Goal: Information Seeking & Learning: Learn about a topic

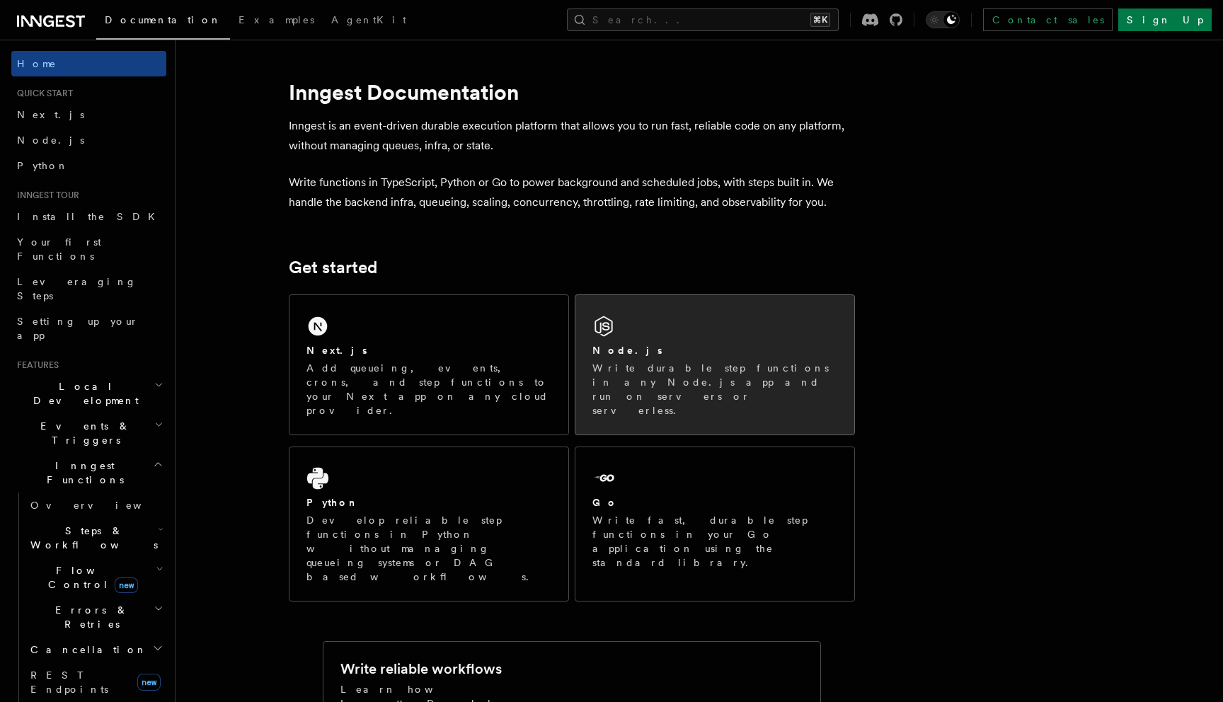
click at [720, 365] on p "Write durable step functions in any Node.js app and run on servers or serverles…" at bounding box center [715, 389] width 245 height 57
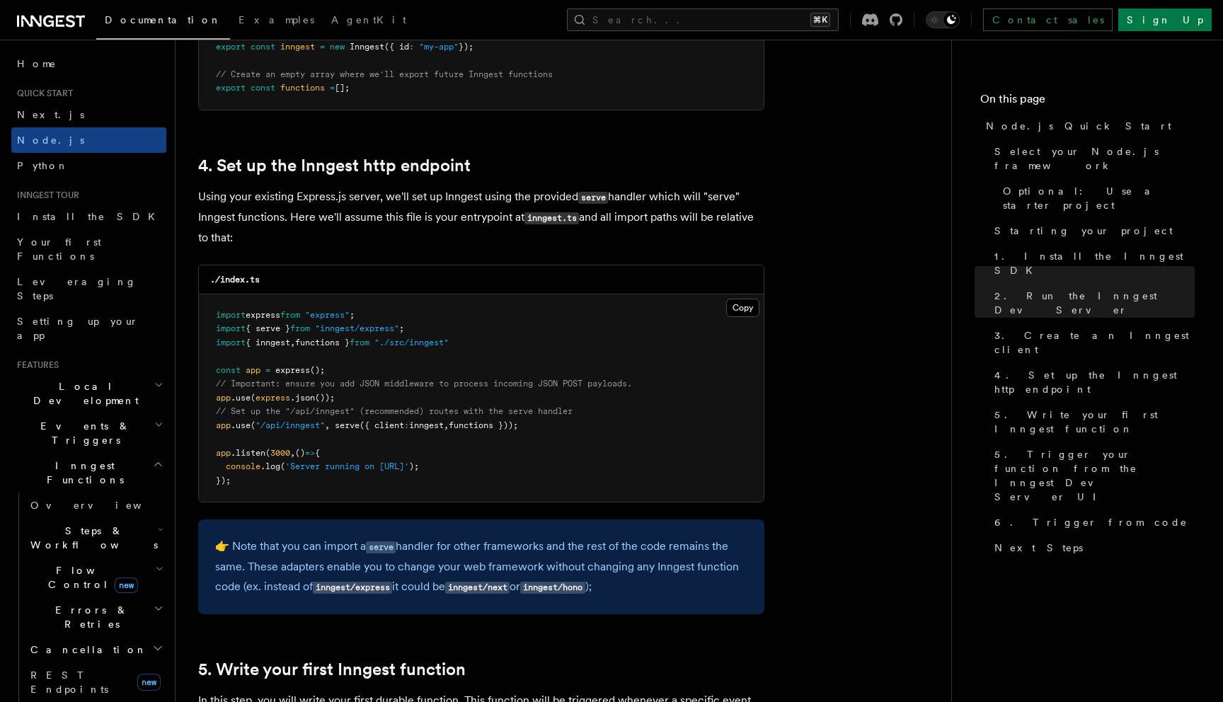
scroll to position [2054, 0]
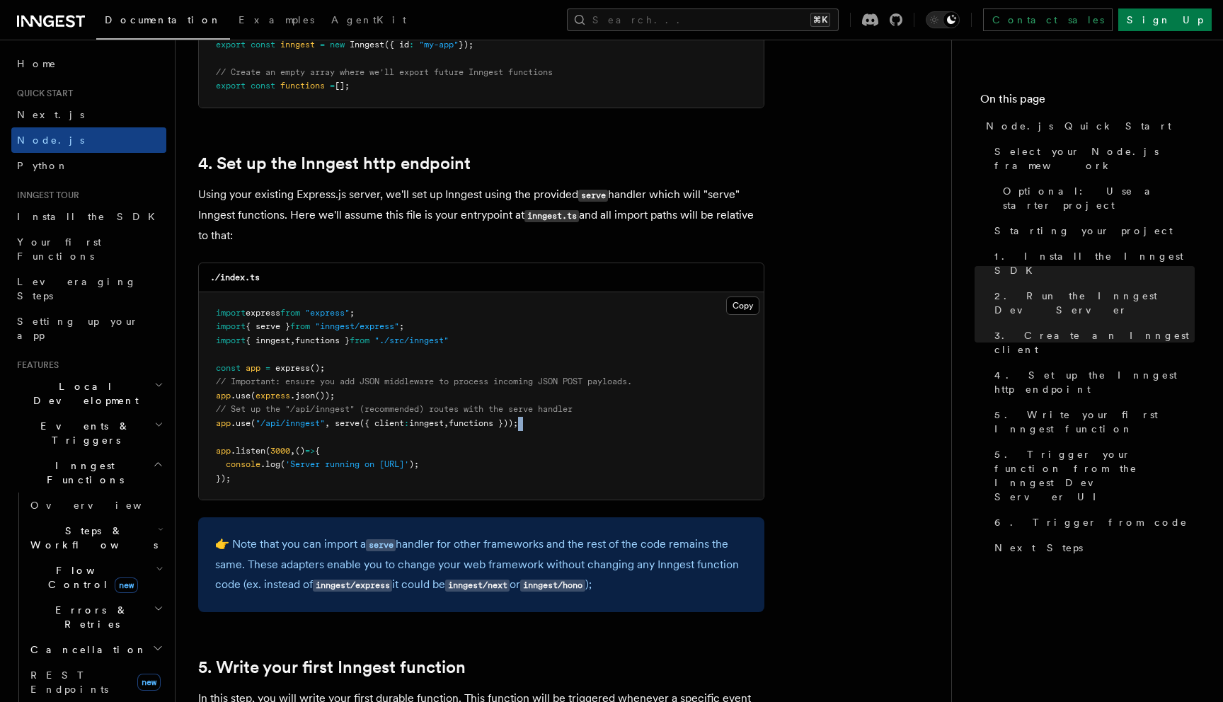
drag, startPoint x: 605, startPoint y: 430, endPoint x: 185, endPoint y: 437, distance: 419.8
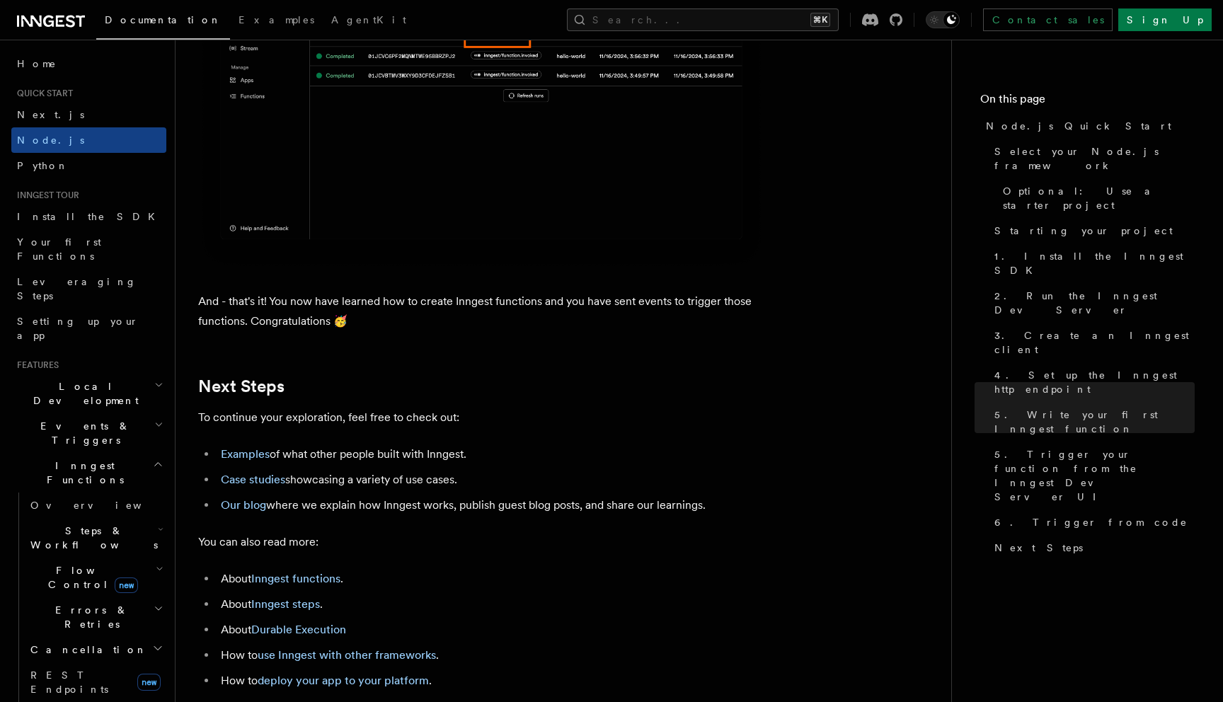
scroll to position [8845, 0]
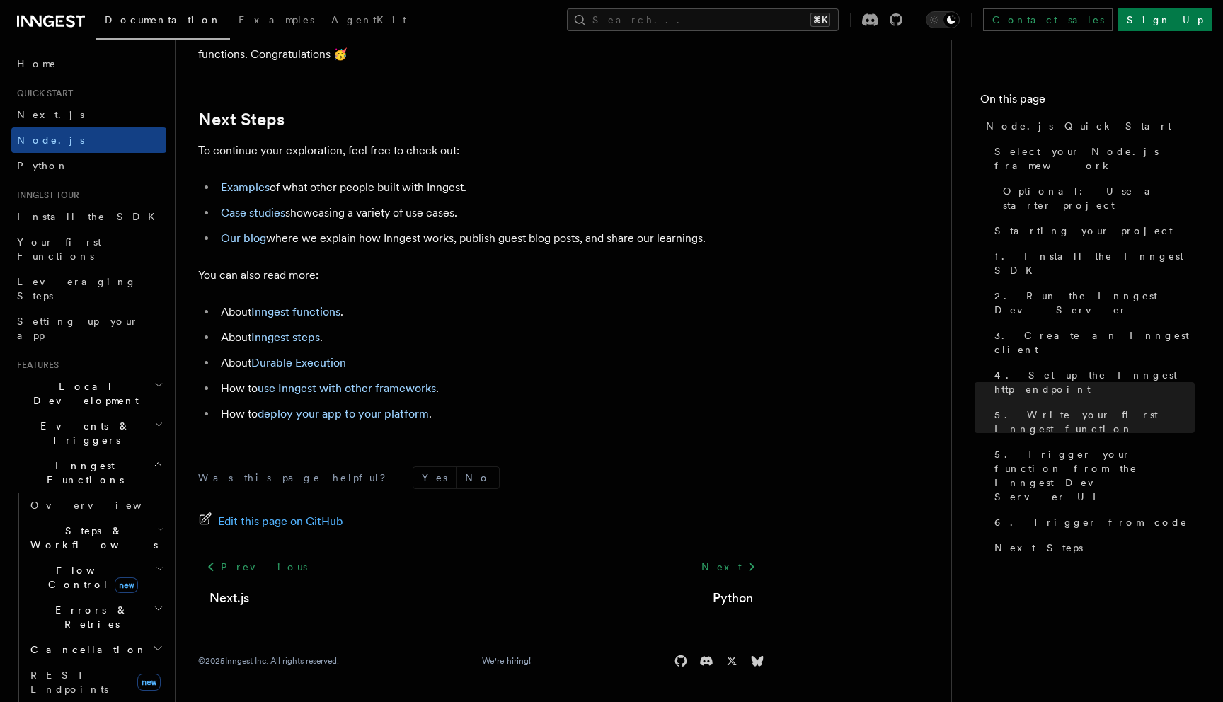
click at [84, 413] on h2 "Events & Triggers" at bounding box center [88, 433] width 155 height 40
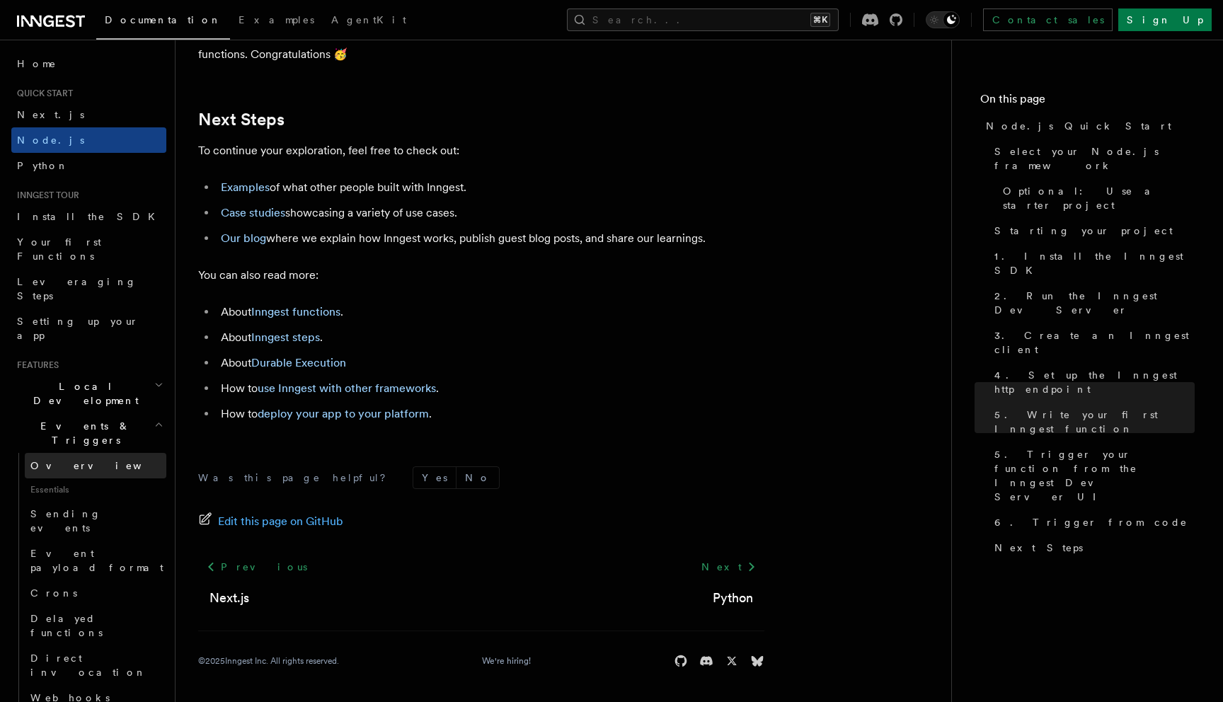
click at [79, 453] on link "Overview" at bounding box center [96, 465] width 142 height 25
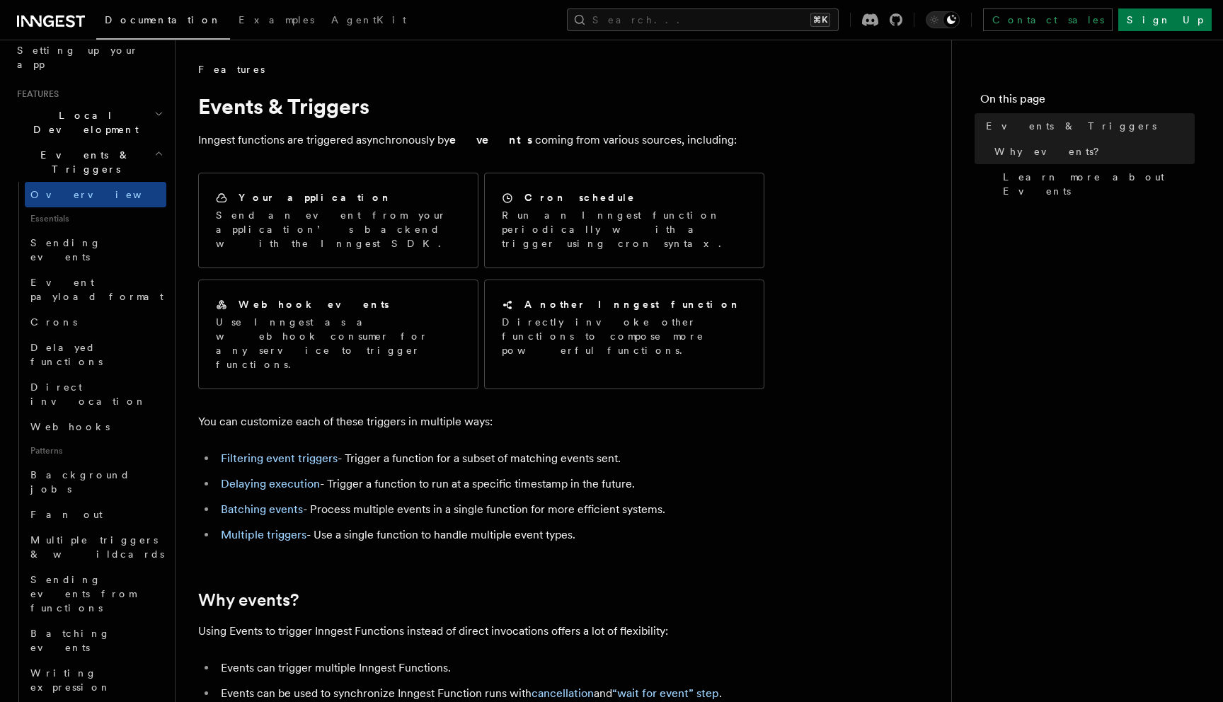
scroll to position [275, 0]
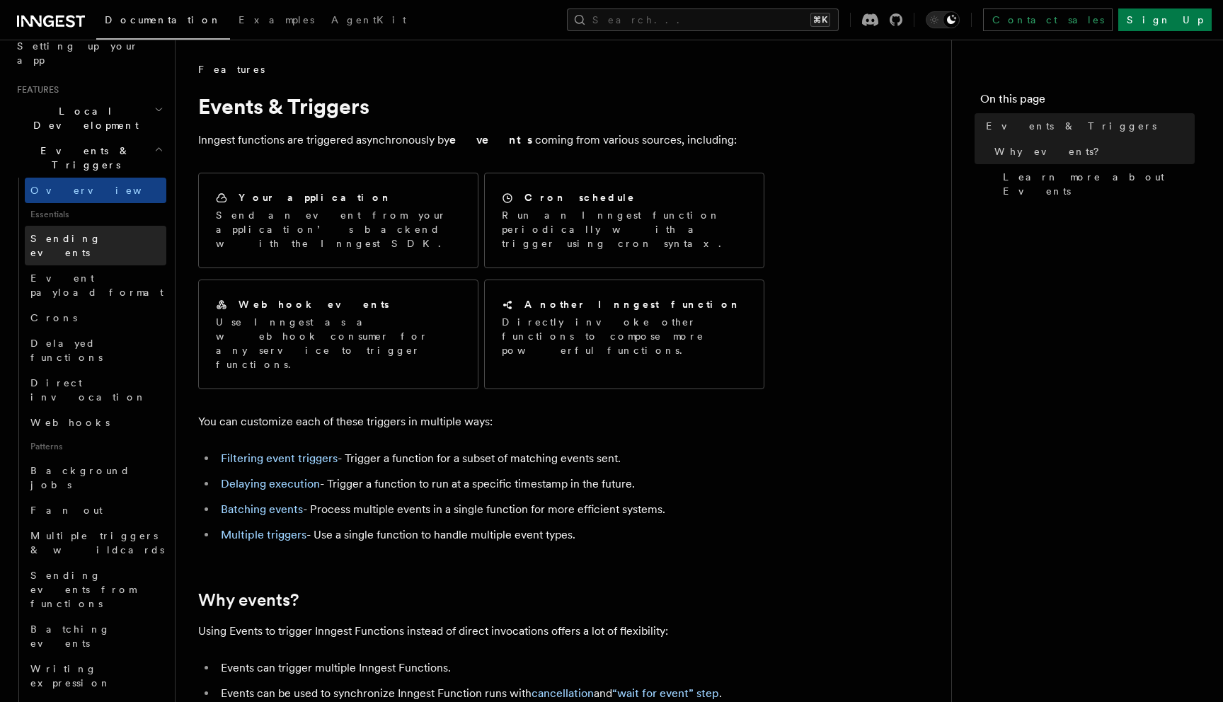
click at [124, 226] on link "Sending events" at bounding box center [96, 246] width 142 height 40
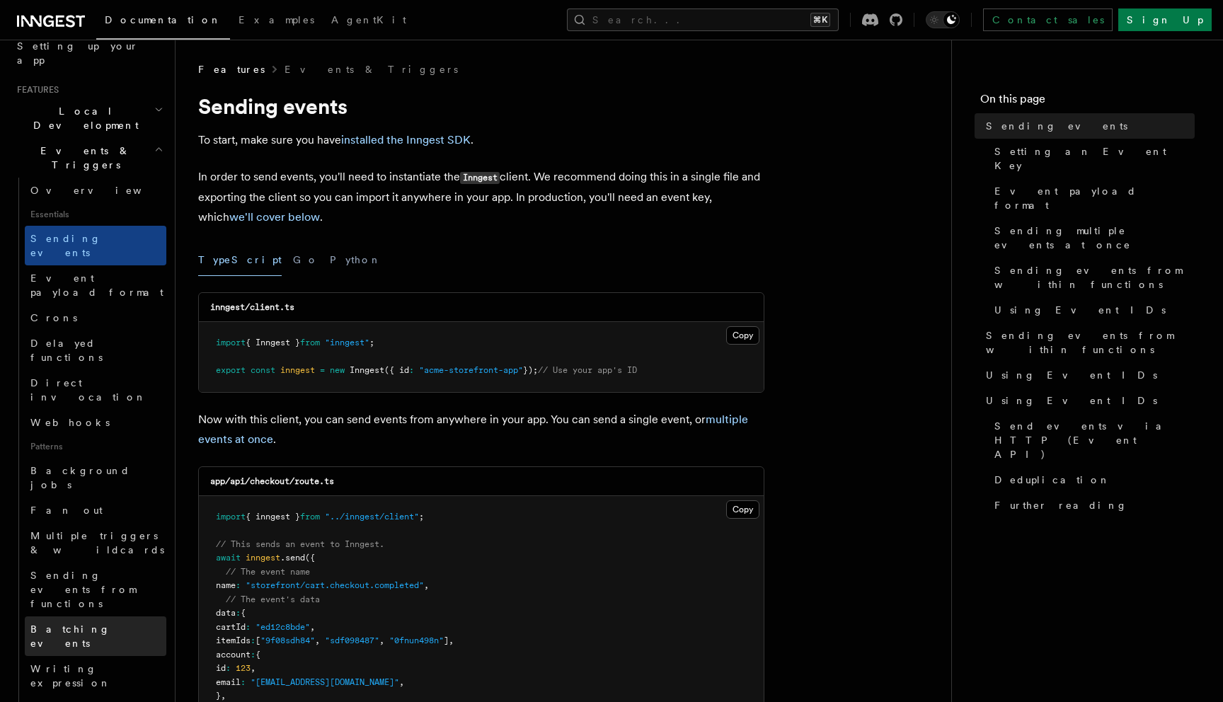
scroll to position [316, 0]
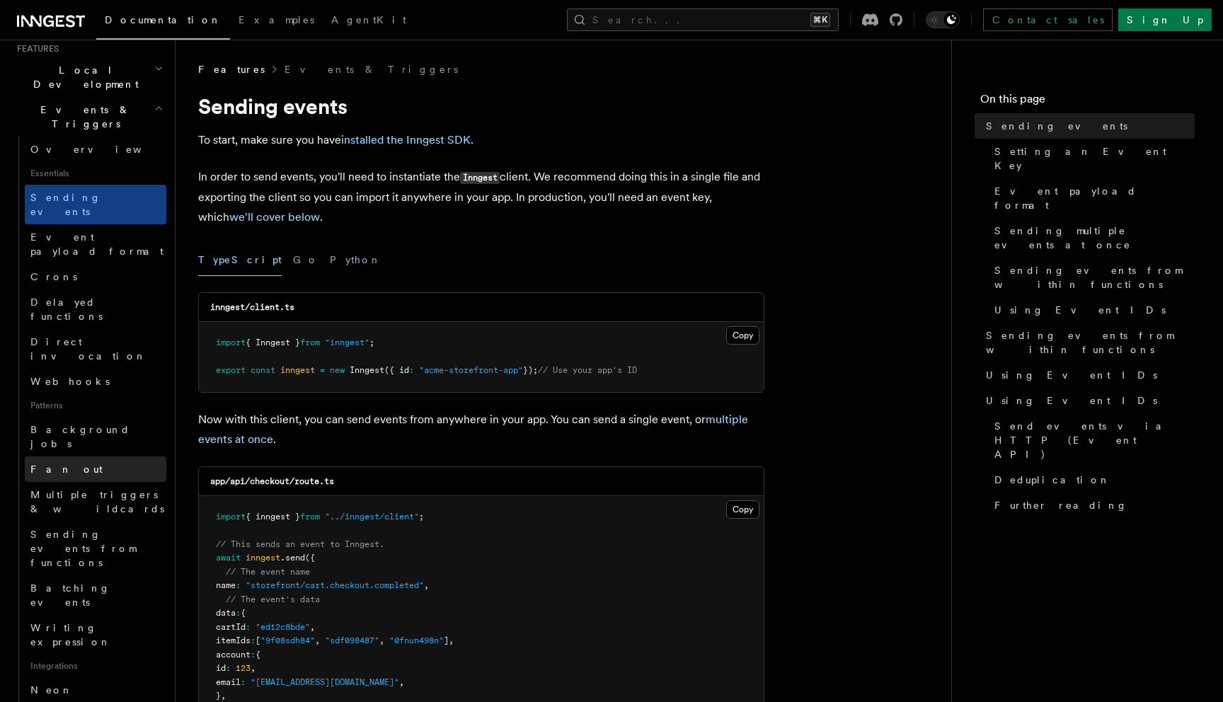
click at [111, 457] on link "Fan out" at bounding box center [96, 469] width 142 height 25
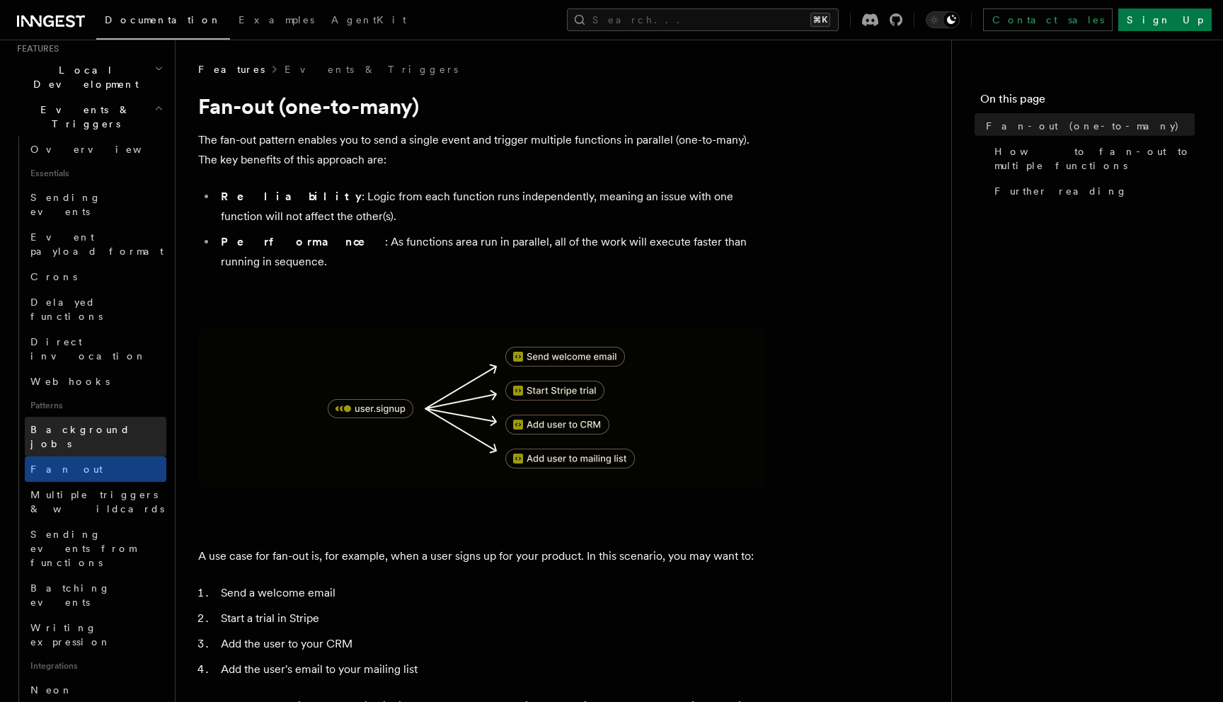
click at [111, 417] on link "Background jobs" at bounding box center [96, 437] width 142 height 40
